Goal: Task Accomplishment & Management: Manage account settings

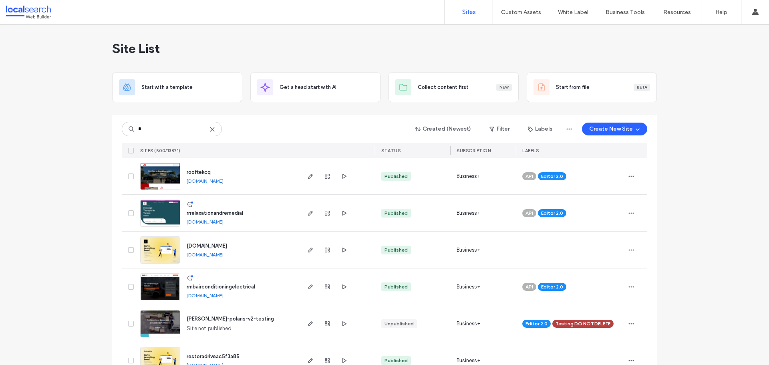
click at [157, 136] on div "* Created (Newest) Filter Labels Create New Site" at bounding box center [384, 128] width 525 height 15
drag, startPoint x: 153, startPoint y: 132, endPoint x: 120, endPoint y: 129, distance: 33.0
click at [122, 129] on input "*" at bounding box center [172, 129] width 100 height 14
paste input "*******"
type input "********"
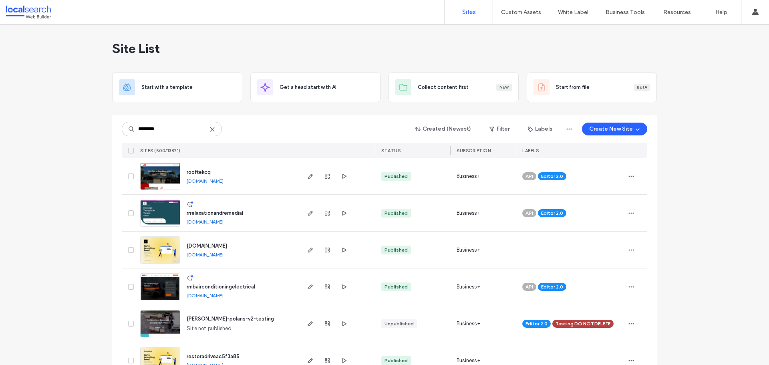
click at [273, 133] on div "******** Created (Newest) Filter Labels Create New Site" at bounding box center [384, 128] width 525 height 15
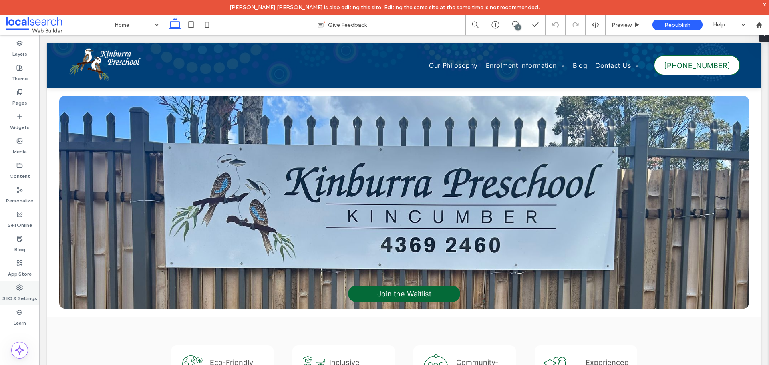
click at [24, 289] on div "SEO & Settings" at bounding box center [19, 293] width 39 height 24
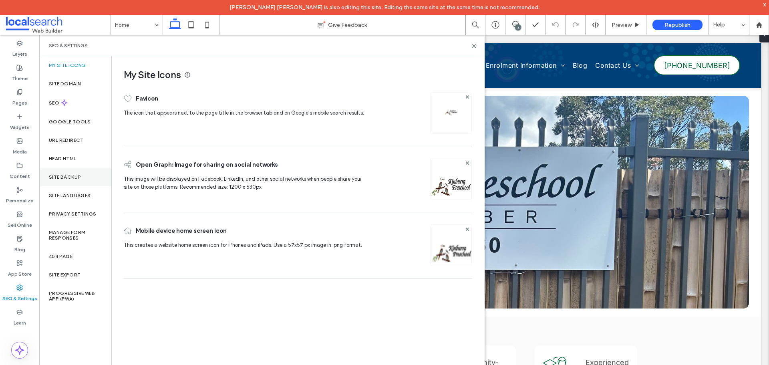
click at [72, 177] on label "Site Backup" at bounding box center [65, 177] width 32 height 6
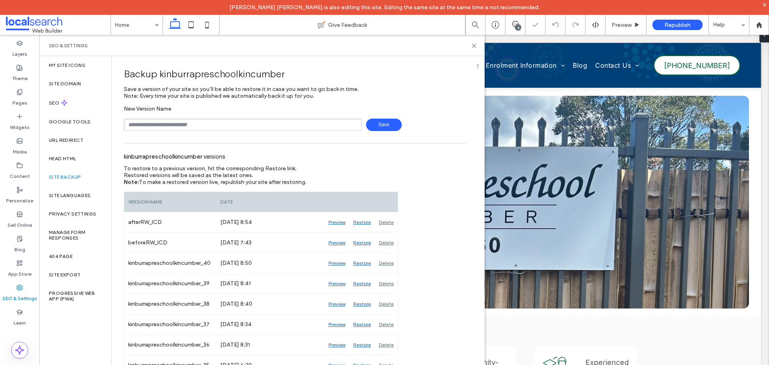
click at [242, 123] on input "text" at bounding box center [243, 125] width 238 height 12
type input "**********"
click at [370, 126] on span "Save" at bounding box center [384, 125] width 36 height 12
click at [473, 44] on use at bounding box center [474, 46] width 4 height 4
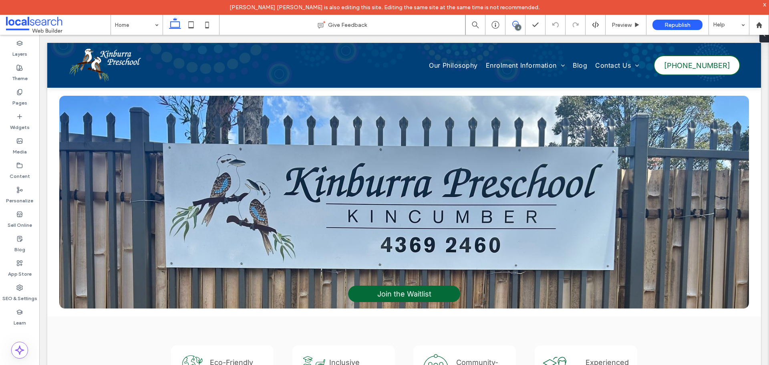
click at [513, 26] on use at bounding box center [515, 24] width 6 height 6
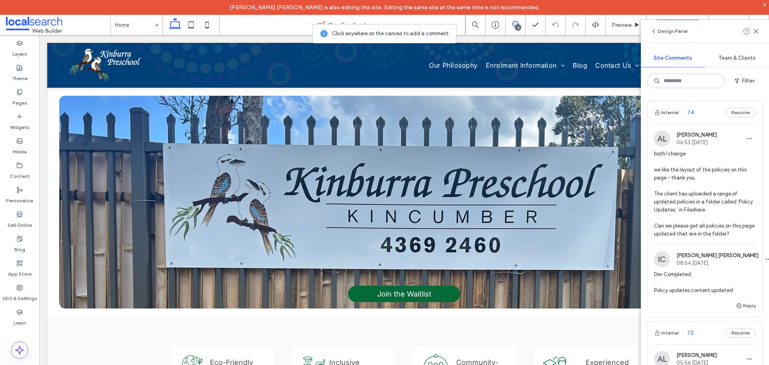
click at [713, 165] on span "both/change we like the layout of the policies on this page - thank you. The cl…" at bounding box center [705, 194] width 102 height 88
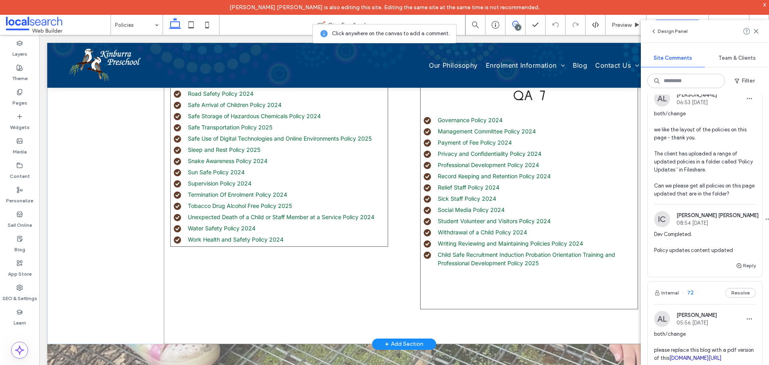
scroll to position [752, 0]
click at [722, 165] on span "both/change we like the layout of the policies on this page - thank you. The cl…" at bounding box center [705, 154] width 102 height 88
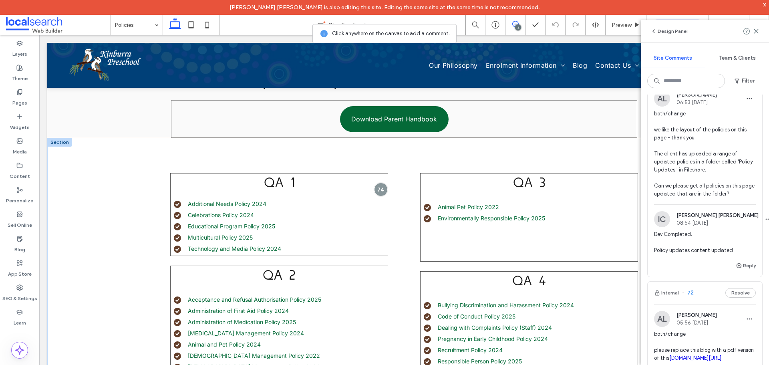
scroll to position [192, 0]
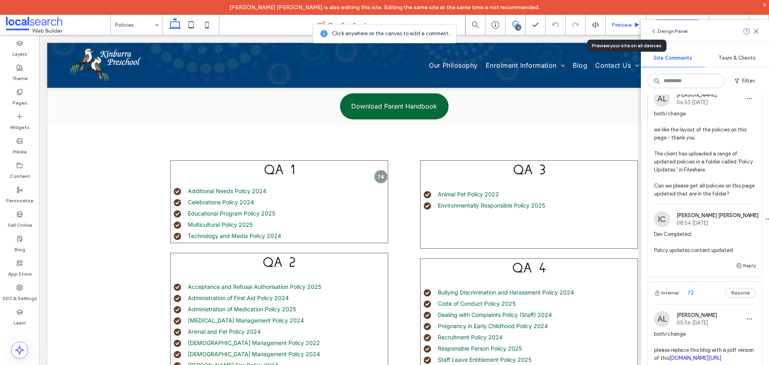
click at [618, 30] on div "Preview" at bounding box center [625, 25] width 41 height 20
click at [621, 24] on span "Preview" at bounding box center [621, 25] width 20 height 7
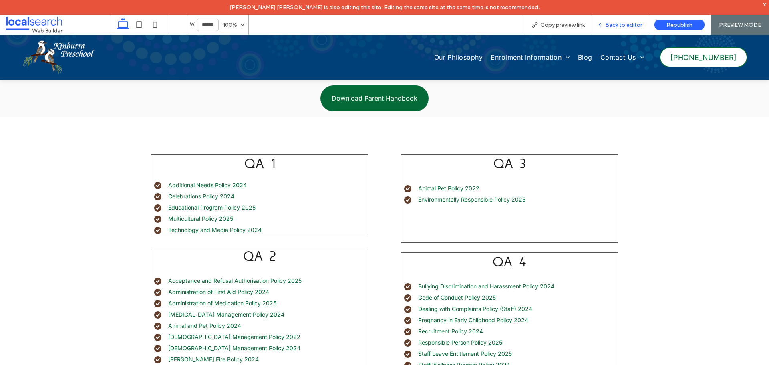
scroll to position [184, 0]
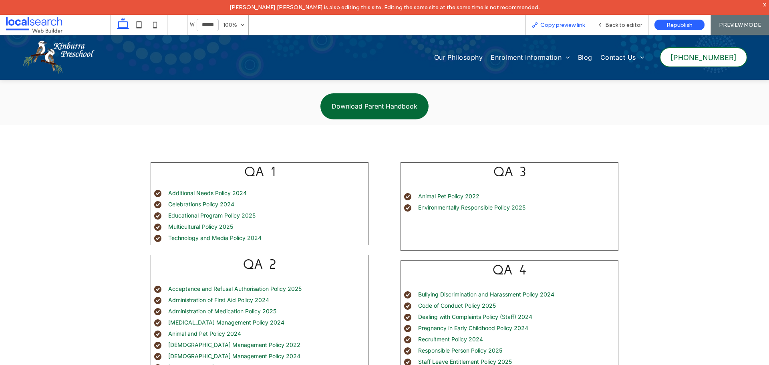
click at [561, 26] on span "Copy preview link" at bounding box center [562, 25] width 44 height 7
click at [231, 215] on link "Educational Program Policy 2025" at bounding box center [211, 215] width 87 height 7
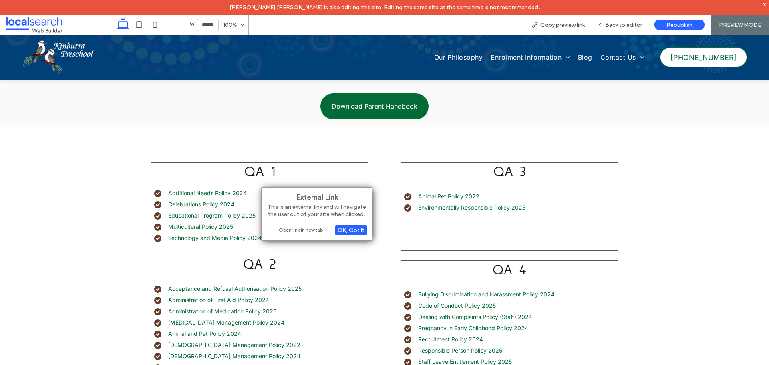
click at [307, 228] on div "Open link in new tab" at bounding box center [317, 229] width 100 height 8
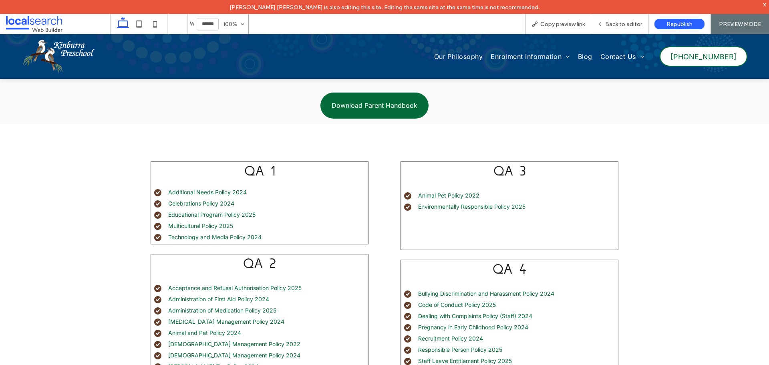
click at [219, 223] on link "Multicultural Policy 2025" at bounding box center [200, 225] width 65 height 7
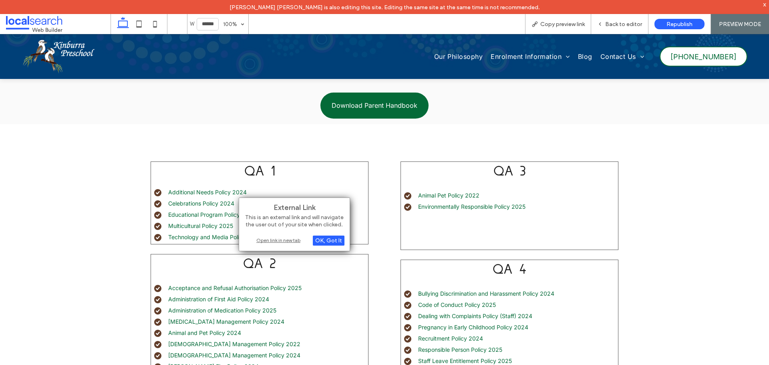
click at [268, 239] on div "Open link in new tab" at bounding box center [294, 240] width 100 height 8
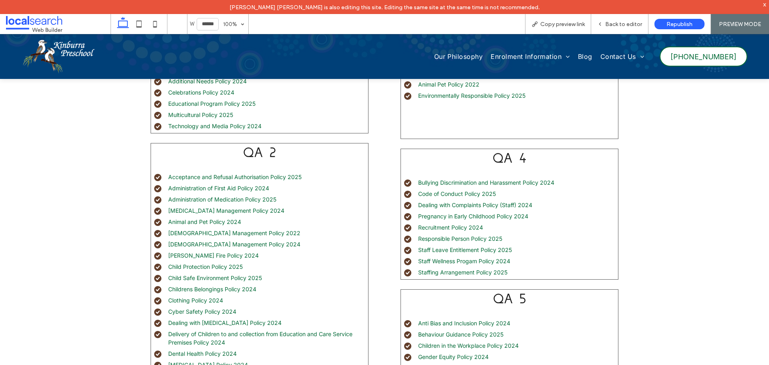
scroll to position [304, 0]
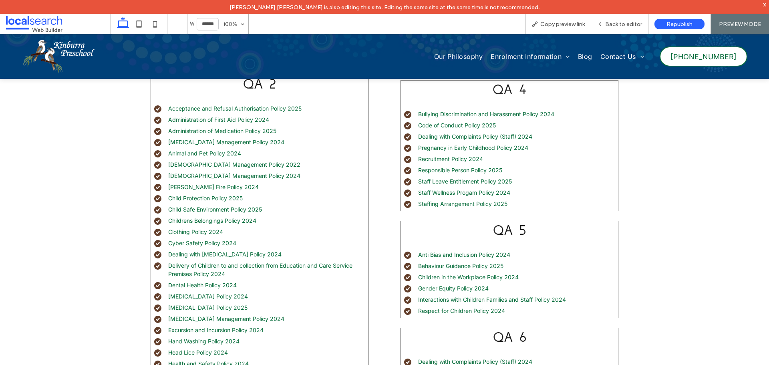
scroll to position [384, 0]
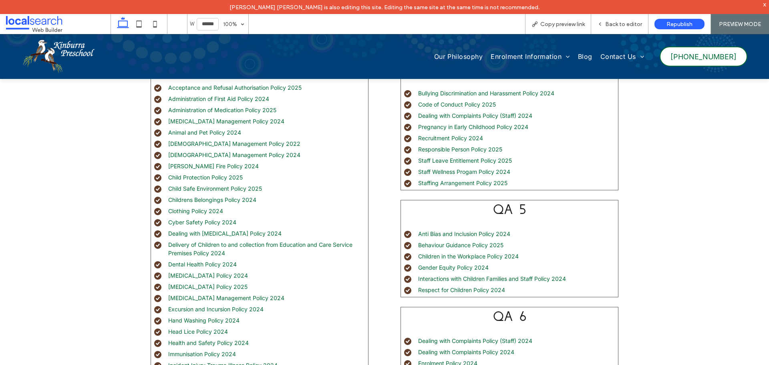
click at [736, 201] on div "QA 1 Additional Needs Policy 2024 Celebrations Policy 2024 Educational Program …" at bounding box center [384, 316] width 769 height 784
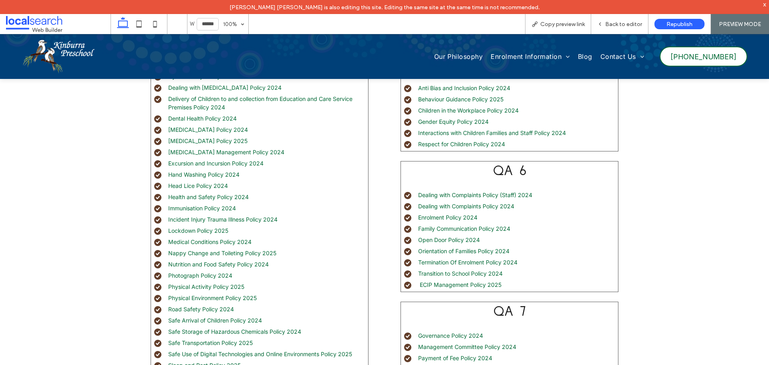
scroll to position [544, 0]
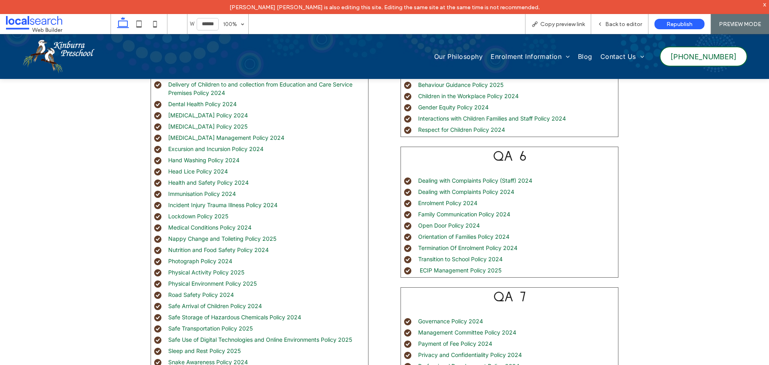
click at [699, 193] on div "QA 1 Additional Needs Policy 2024 Celebrations Policy 2024 Educational Program …" at bounding box center [384, 156] width 769 height 784
click at [686, 232] on div "QA 1 Additional Needs Policy 2024 Celebrations Policy 2024 Educational Program …" at bounding box center [384, 156] width 769 height 784
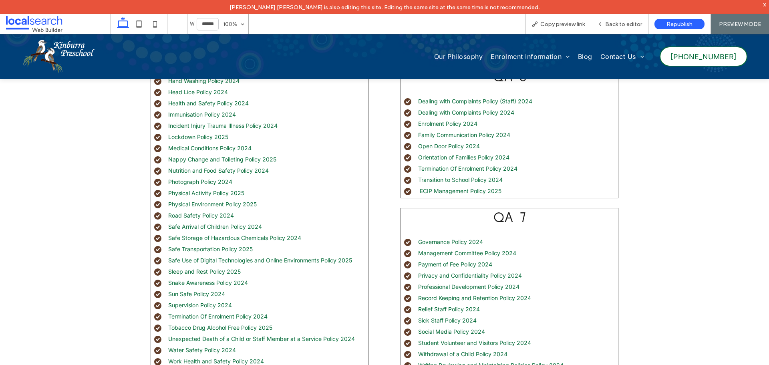
scroll to position [624, 0]
click at [700, 183] on div "QA 1 Additional Needs Policy 2024 Celebrations Policy 2024 Educational Program …" at bounding box center [384, 76] width 769 height 784
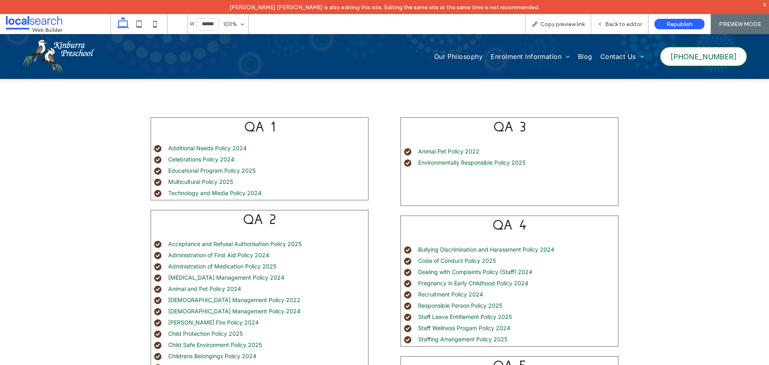
scroll to position [184, 0]
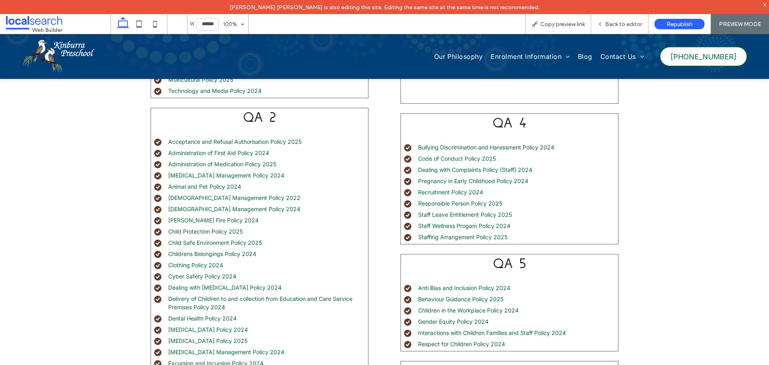
scroll to position [344, 0]
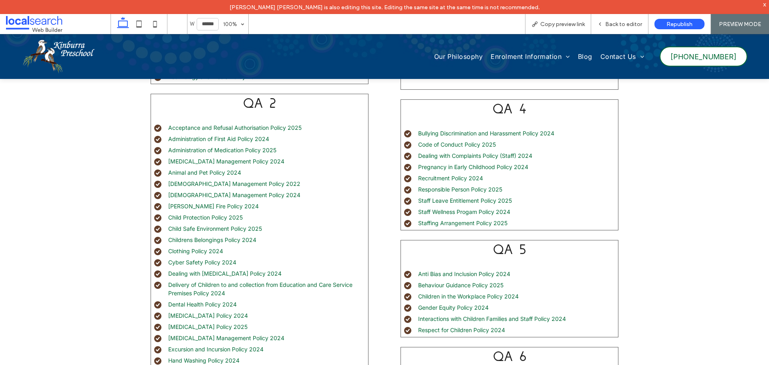
click at [725, 192] on div "QA 1 Additional Needs Policy 2024 Celebrations Policy 2024 Educational Program …" at bounding box center [384, 356] width 769 height 784
click at [740, 183] on div "QA 1 Additional Needs Policy 2024 Celebrations Policy 2024 Educational Program …" at bounding box center [384, 356] width 769 height 784
click at [714, 198] on div "QA 1 Additional Needs Policy 2024 Celebrations Policy 2024 Educational Program …" at bounding box center [384, 356] width 769 height 784
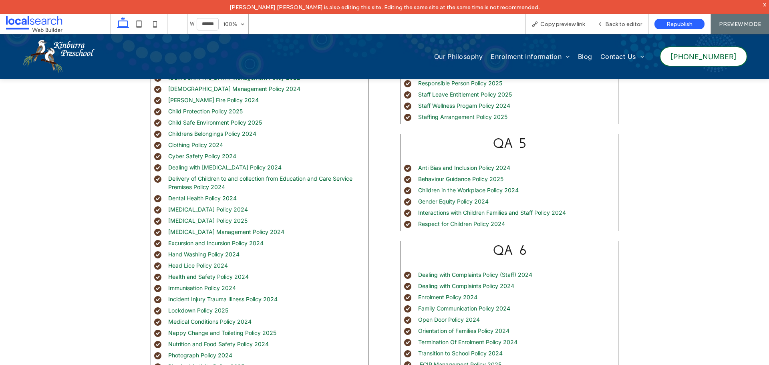
scroll to position [464, 0]
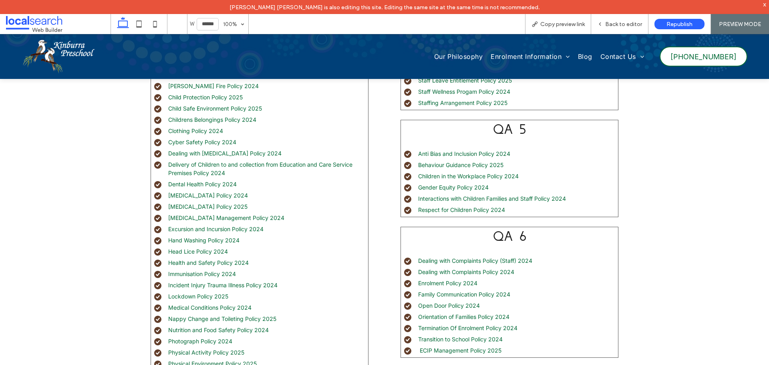
click at [725, 186] on div "QA 1 Additional Needs Policy 2024 Celebrations Policy 2024 Educational Program …" at bounding box center [384, 236] width 769 height 784
click at [726, 205] on div "QA 1 Additional Needs Policy 2024 Celebrations Policy 2024 Educational Program …" at bounding box center [384, 236] width 769 height 784
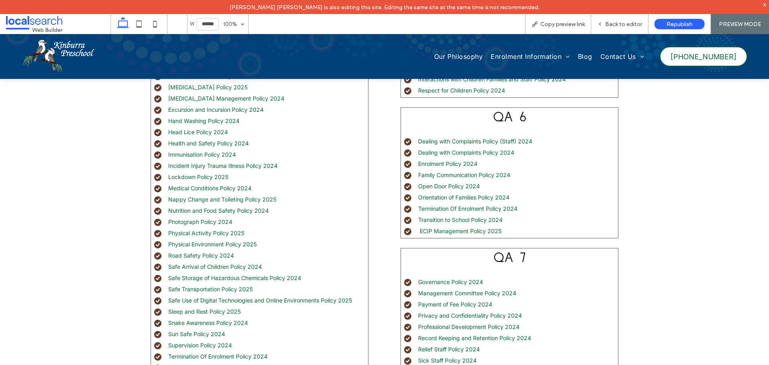
scroll to position [584, 0]
click at [710, 199] on div "QA 1 Additional Needs Policy 2024 Celebrations Policy 2024 Educational Program …" at bounding box center [384, 116] width 769 height 784
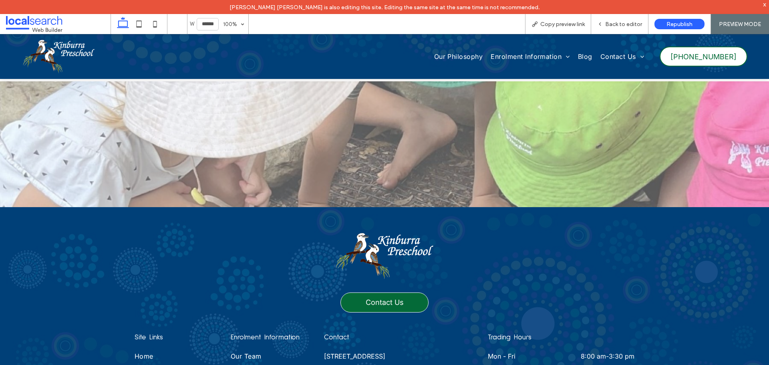
scroll to position [1025, 0]
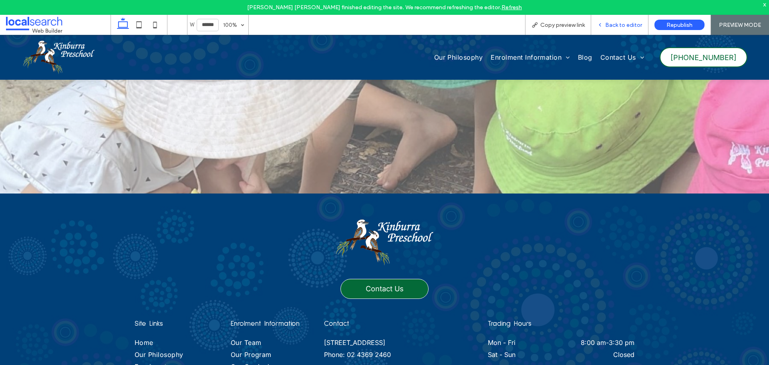
click at [606, 24] on div "Back to editor" at bounding box center [619, 25] width 57 height 7
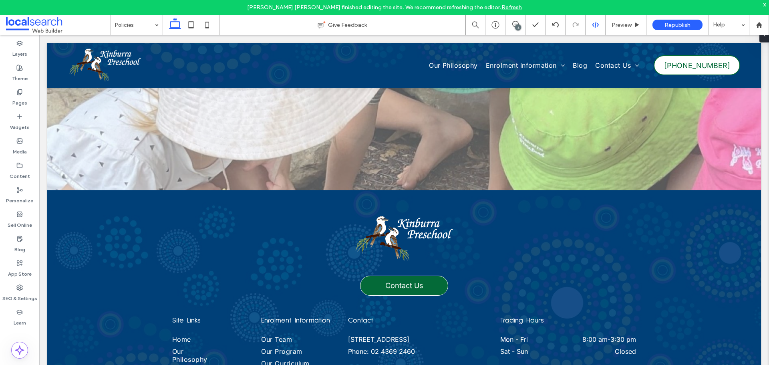
scroll to position [1031, 0]
